Goal: Transaction & Acquisition: Purchase product/service

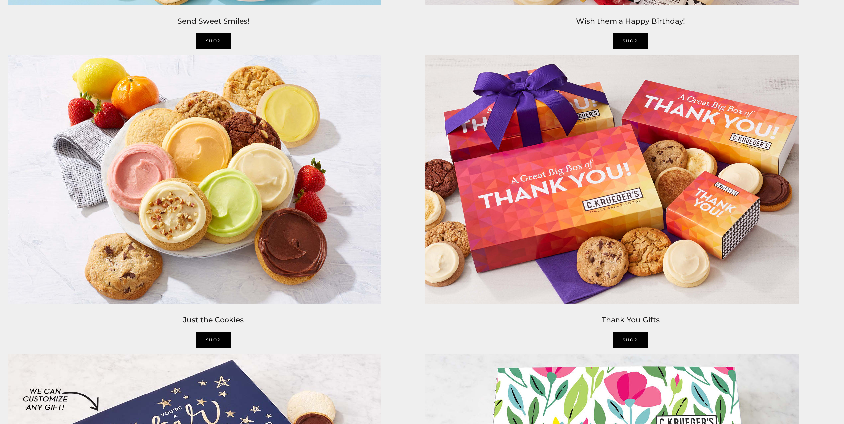
scroll to position [1382, 0]
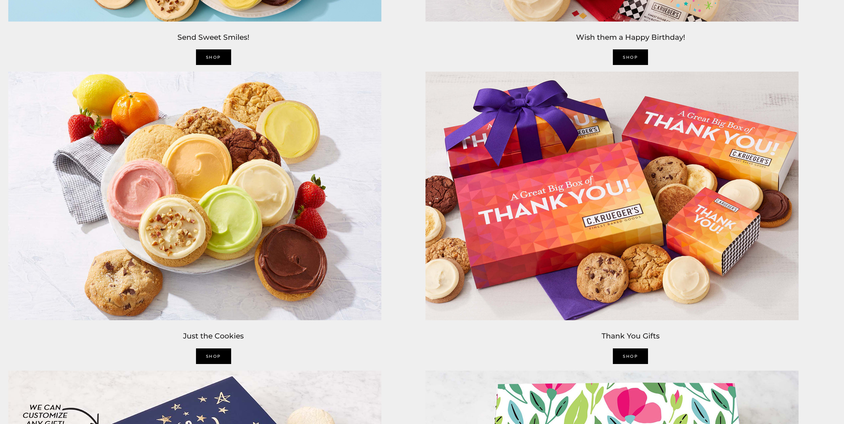
click at [204, 221] on img at bounding box center [195, 195] width 380 height 255
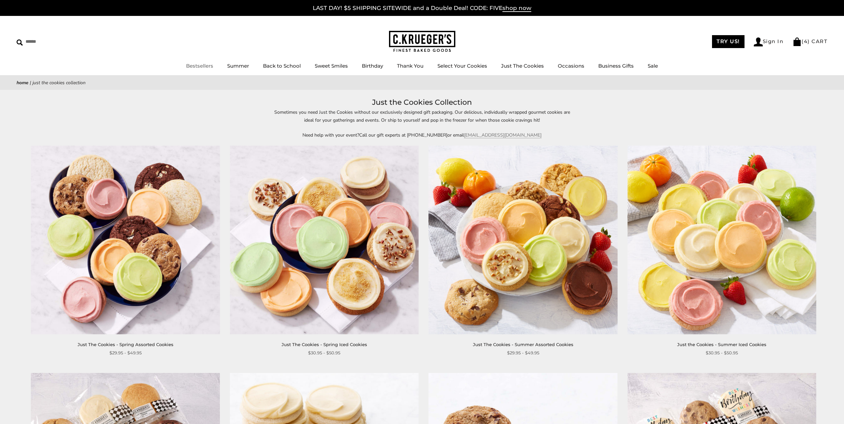
click at [203, 67] on link "Bestsellers" at bounding box center [199, 66] width 27 height 6
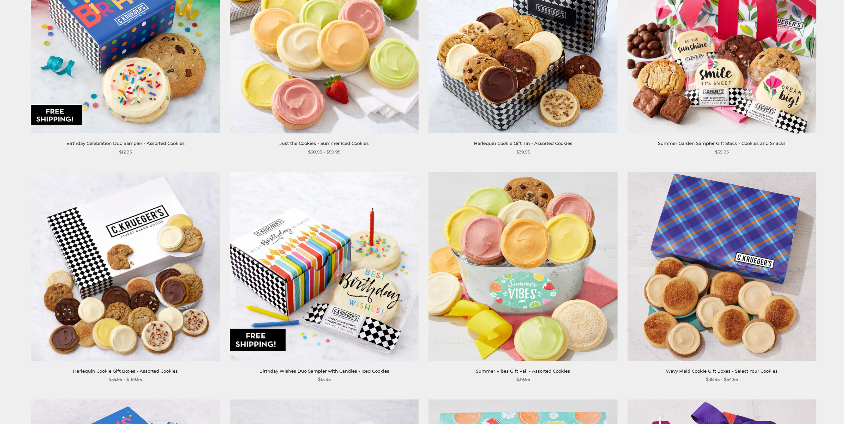
scroll to position [829, 0]
